Goal: Book appointment/travel/reservation

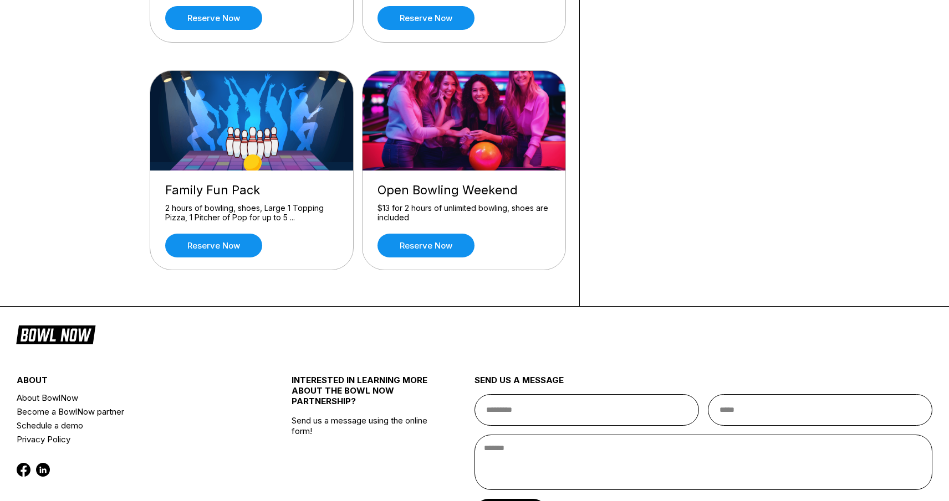
scroll to position [332, 0]
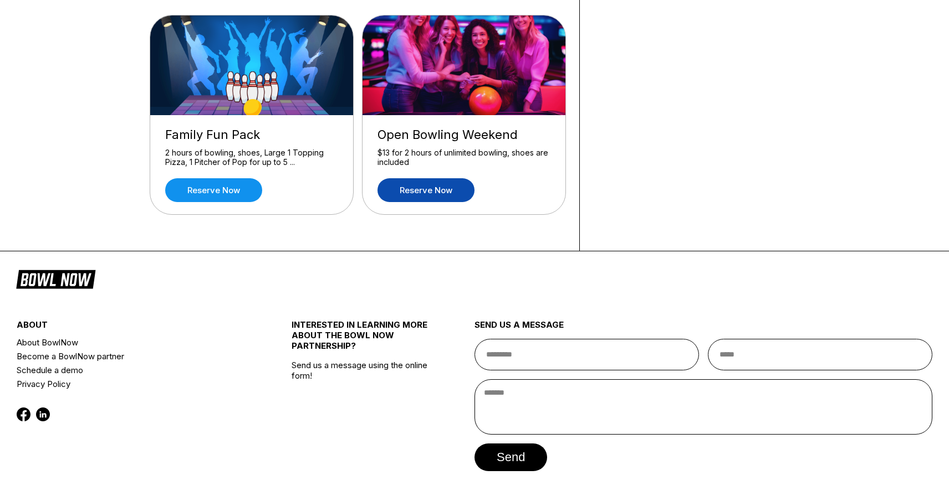
click at [423, 185] on link "Reserve now" at bounding box center [425, 190] width 97 height 24
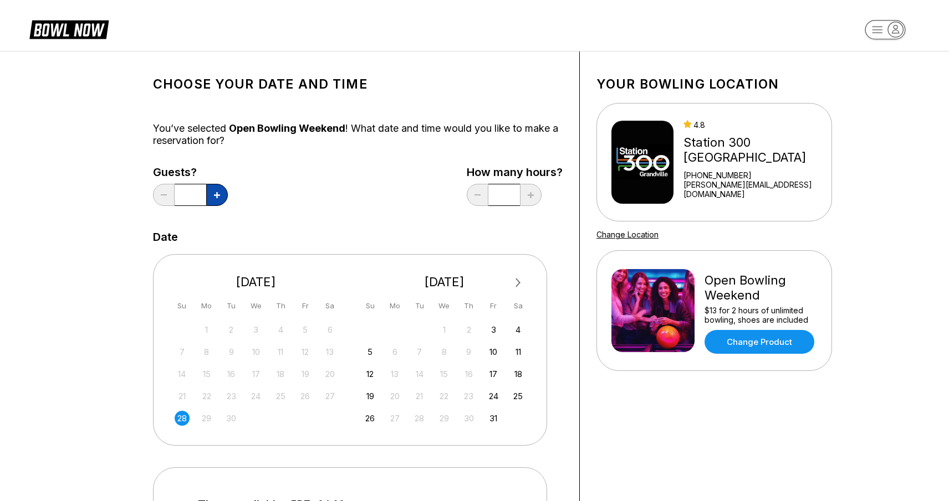
click at [218, 194] on icon at bounding box center [217, 195] width 6 height 6
type input "*"
click at [180, 415] on div "28" at bounding box center [182, 418] width 15 height 15
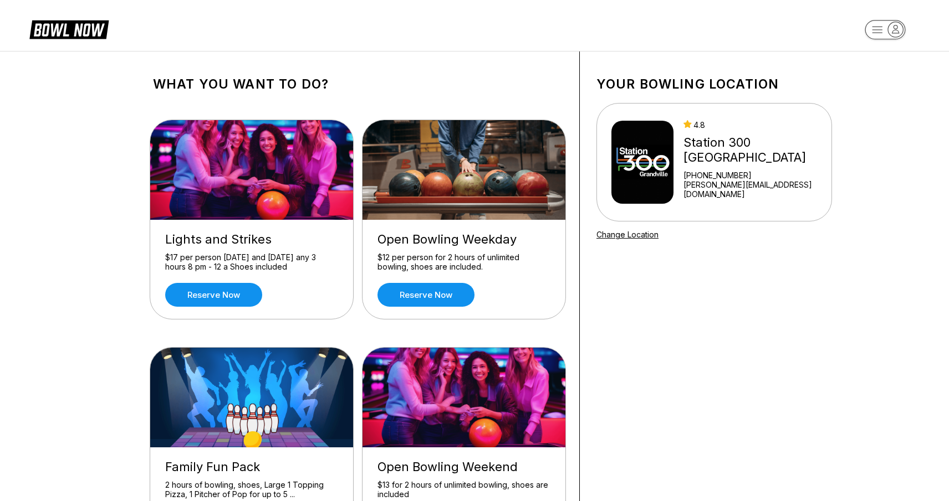
click at [654, 161] on img at bounding box center [642, 162] width 62 height 83
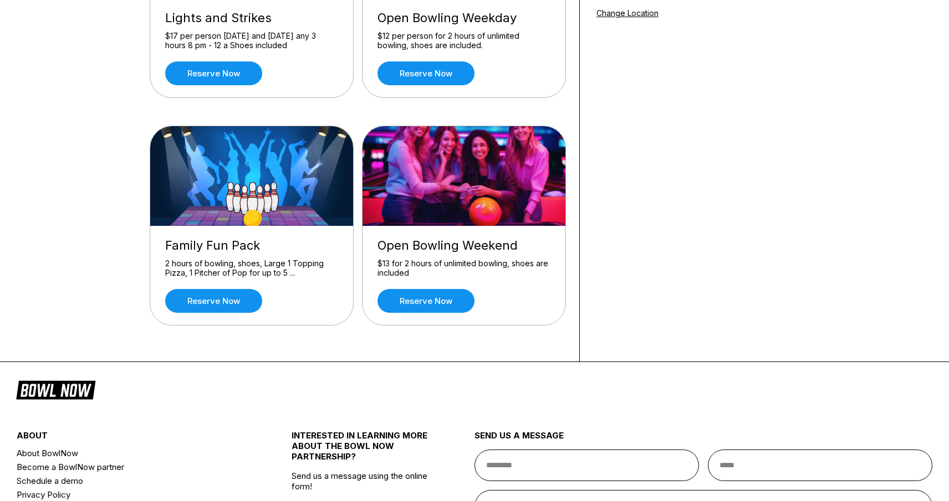
scroll to position [363, 0]
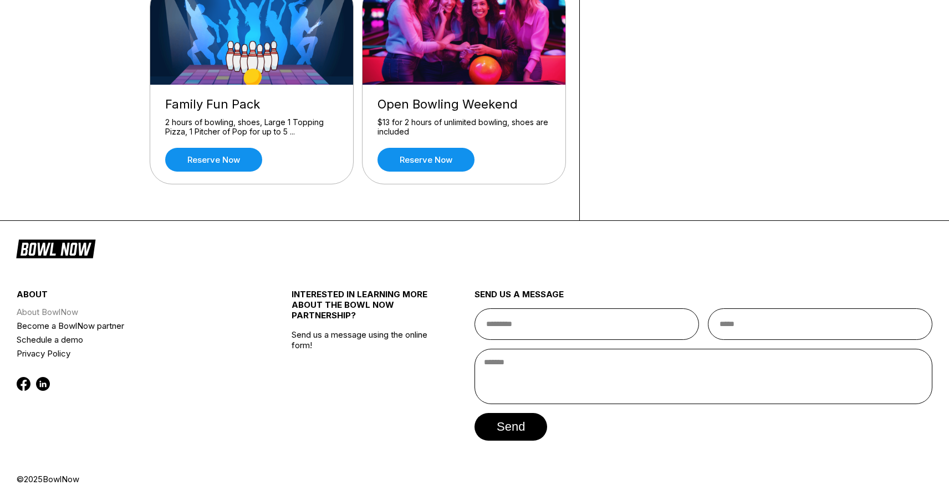
click at [68, 308] on link "About BowlNow" at bounding box center [131, 312] width 229 height 14
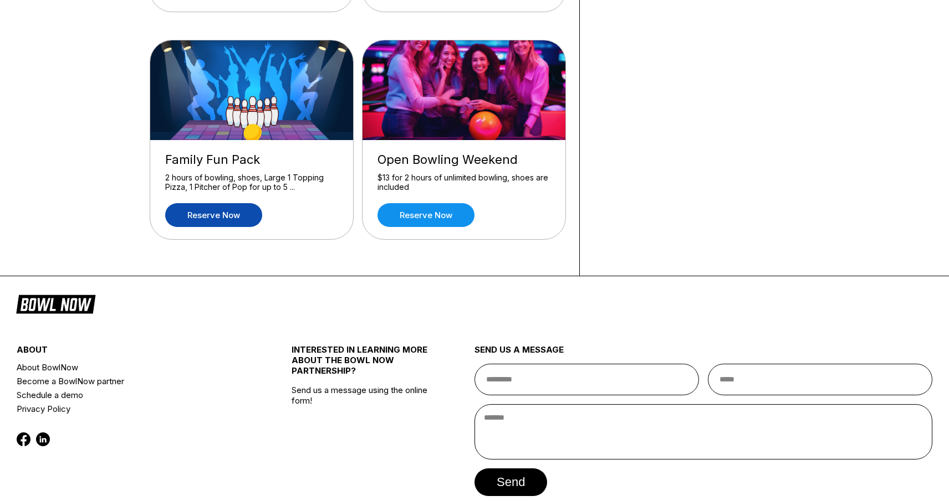
scroll to position [0, 0]
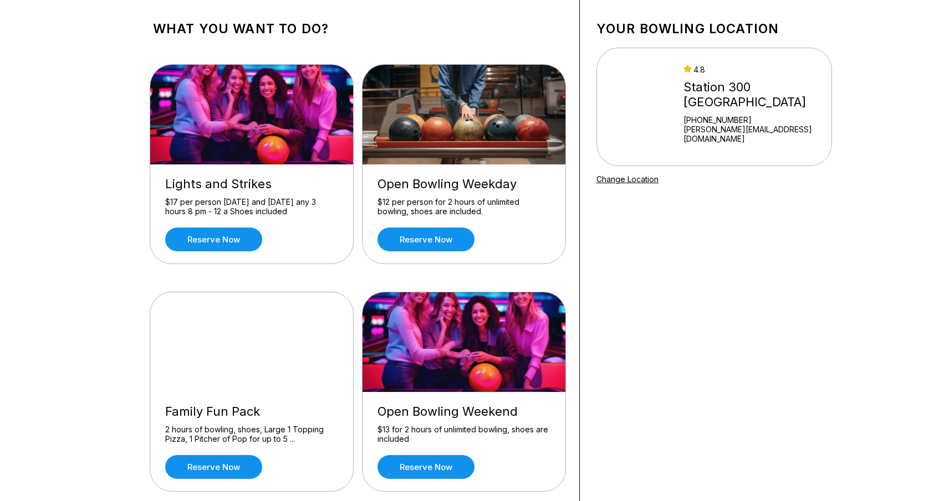
scroll to position [111, 0]
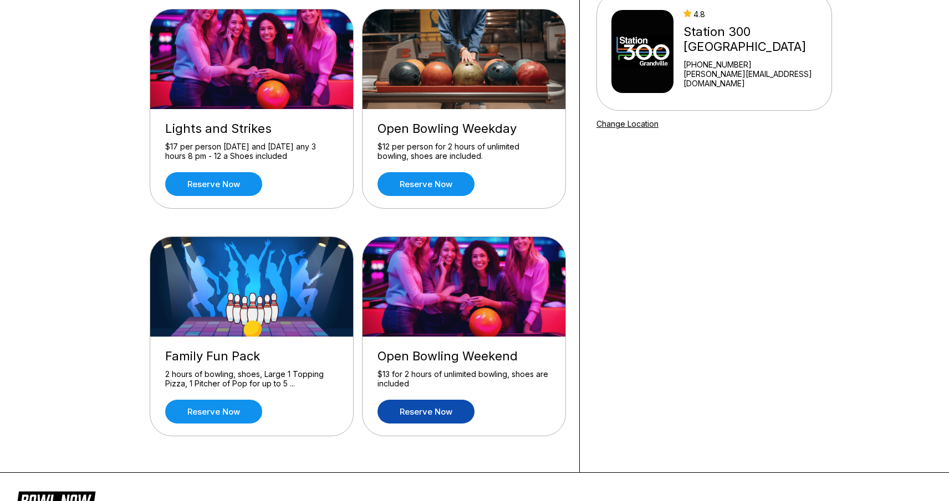
click at [423, 411] on link "Reserve now" at bounding box center [425, 412] width 97 height 24
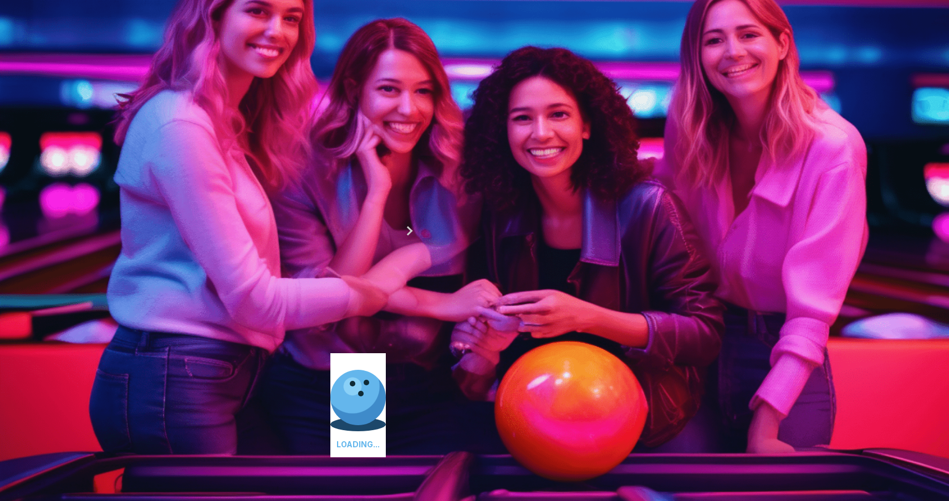
scroll to position [55, 0]
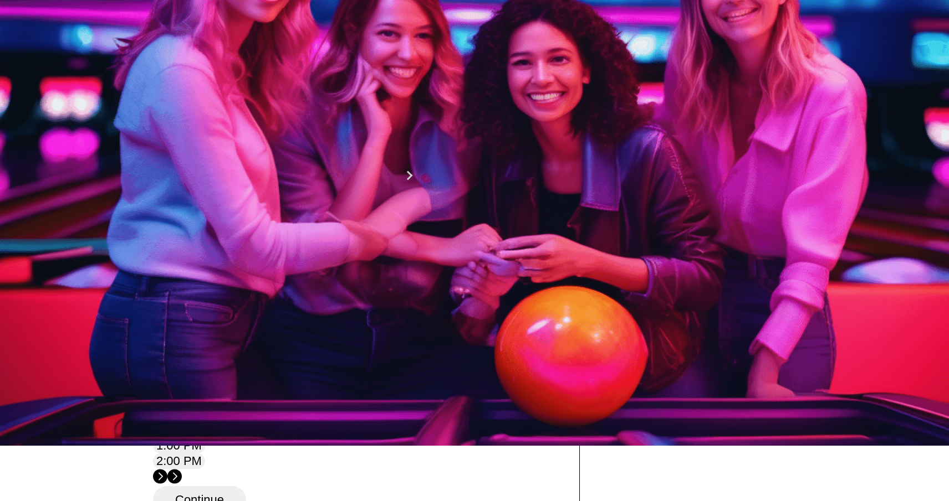
click at [232, 105] on button at bounding box center [239, 100] width 15 height 12
type input "*"
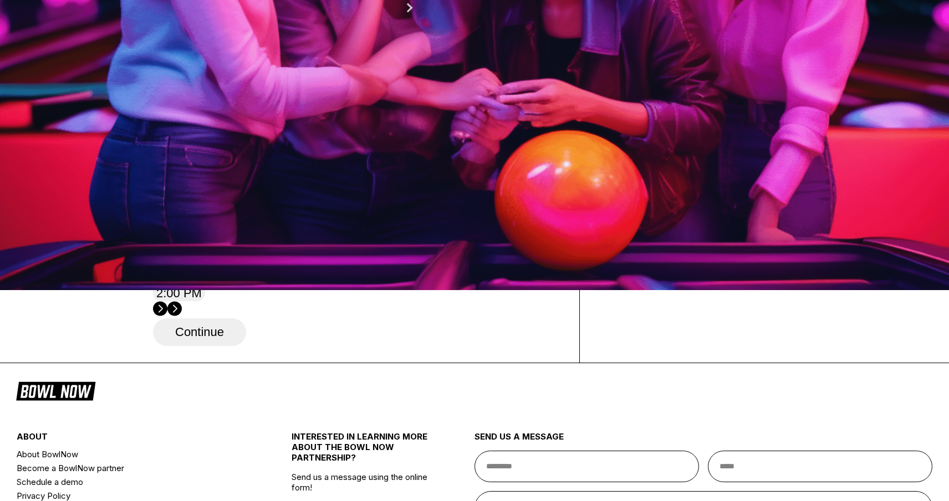
scroll to position [0, 0]
